Goal: Information Seeking & Learning: Check status

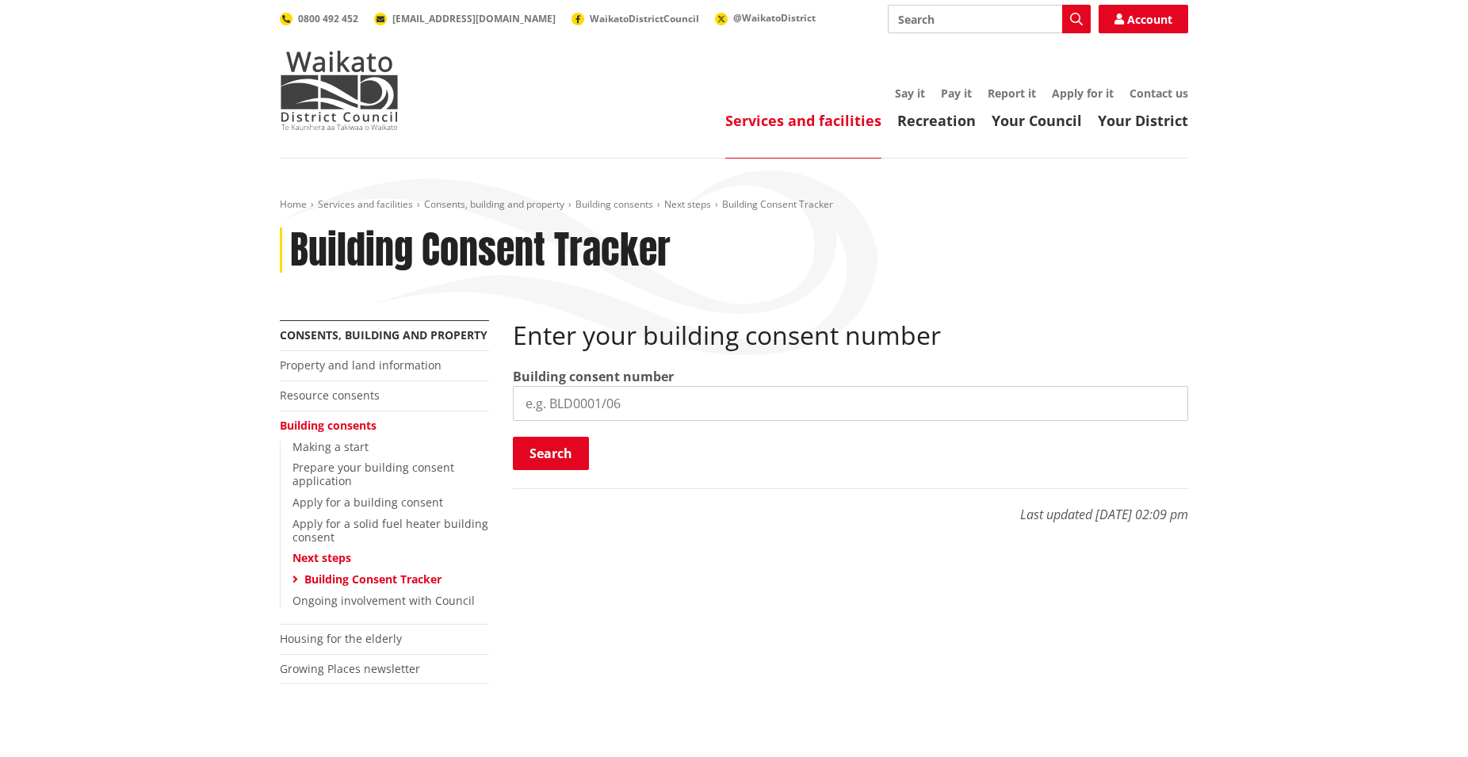
click at [803, 395] on input "search" at bounding box center [850, 403] width 675 height 35
paste input "BLD0308/26"
type input "BLD0308/26"
click at [561, 449] on button "Search" at bounding box center [551, 453] width 76 height 33
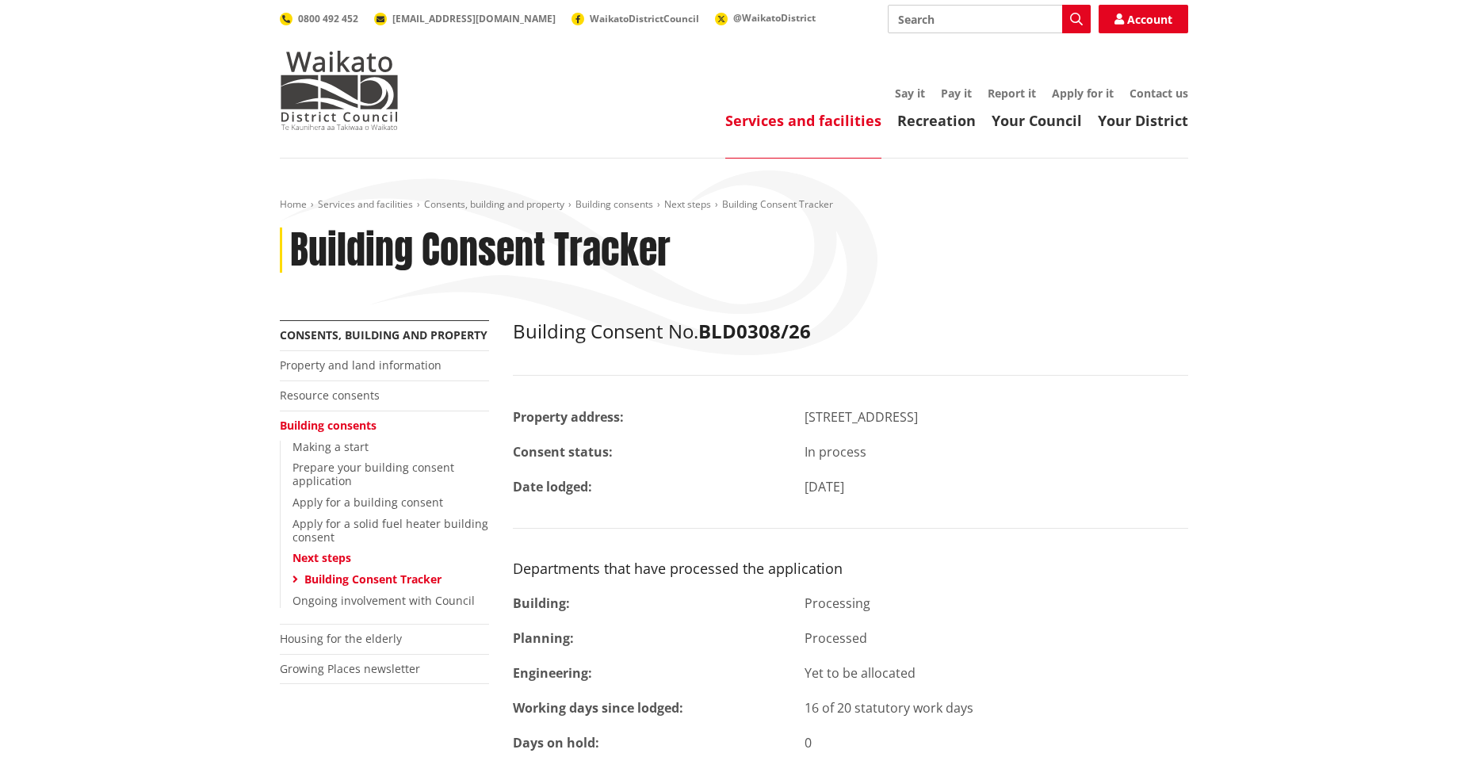
click at [1370, 40] on header "Toggle search Toggle navigation Services and facilities Recreation Your Council…" at bounding box center [734, 79] width 1468 height 159
